Goal: Book appointment/travel/reservation

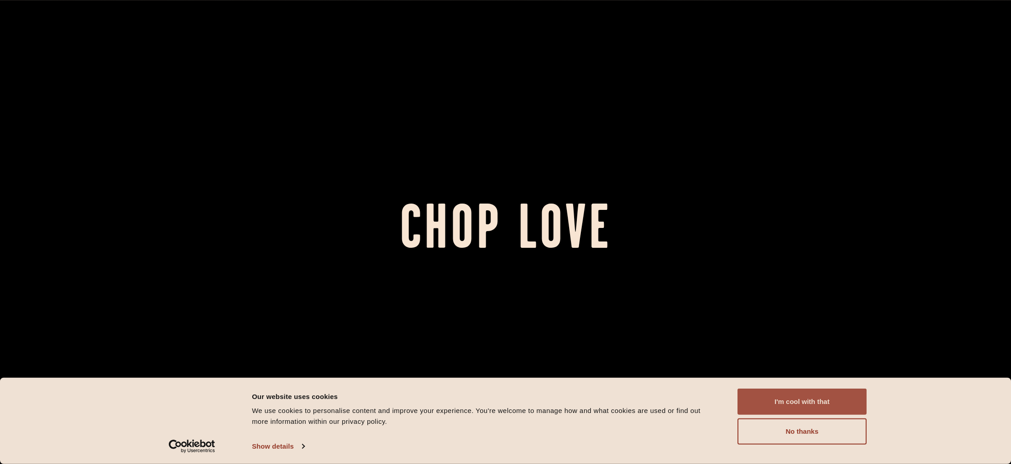
click at [816, 405] on button "I'm cool with that" at bounding box center [802, 402] width 129 height 26
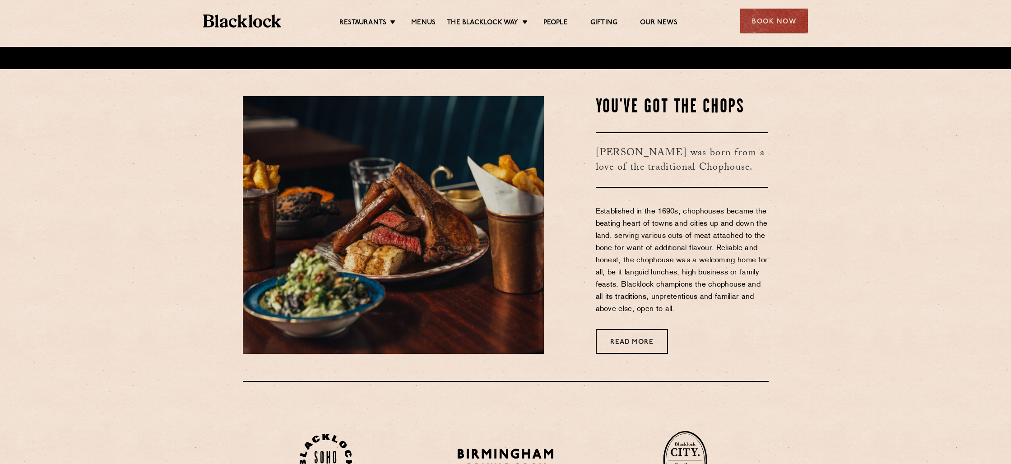
scroll to position [409, 0]
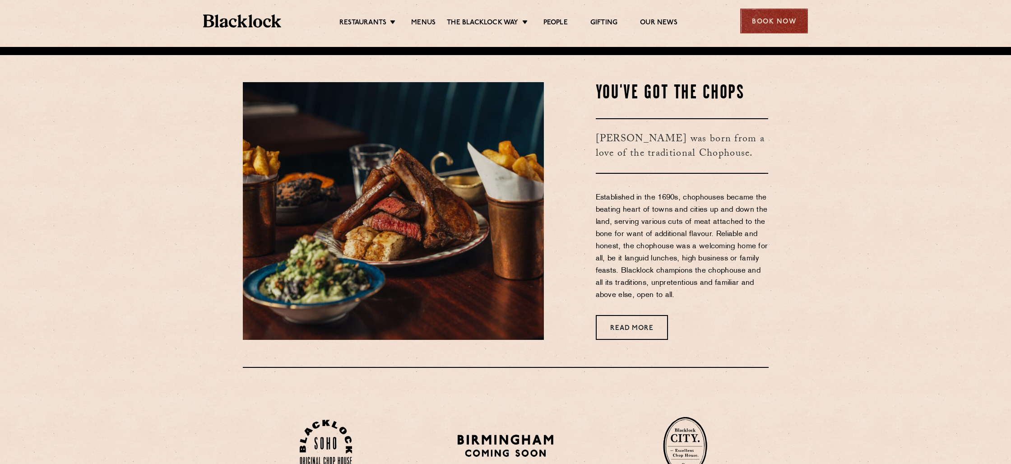
click at [761, 21] on div "Book Now" at bounding box center [774, 21] width 68 height 25
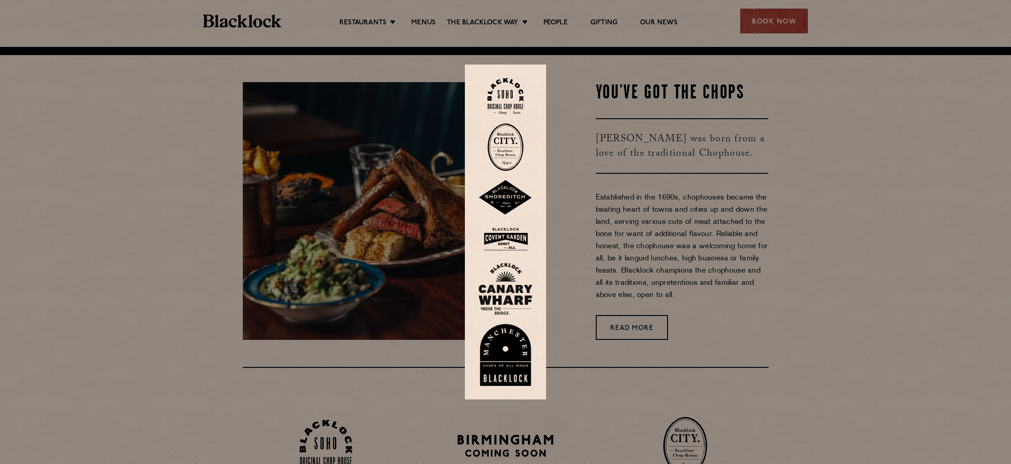
click at [515, 90] on img at bounding box center [506, 96] width 36 height 37
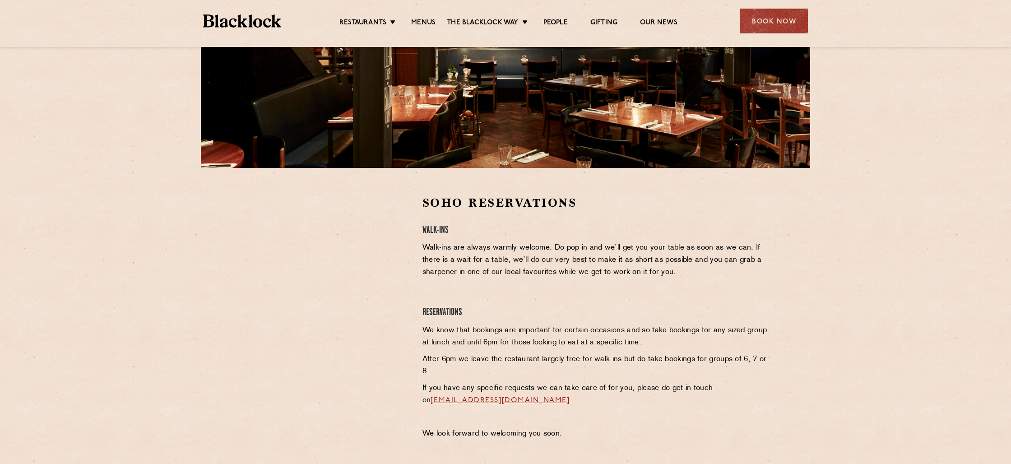
scroll to position [169, 0]
